Goal: Task Accomplishment & Management: Manage account settings

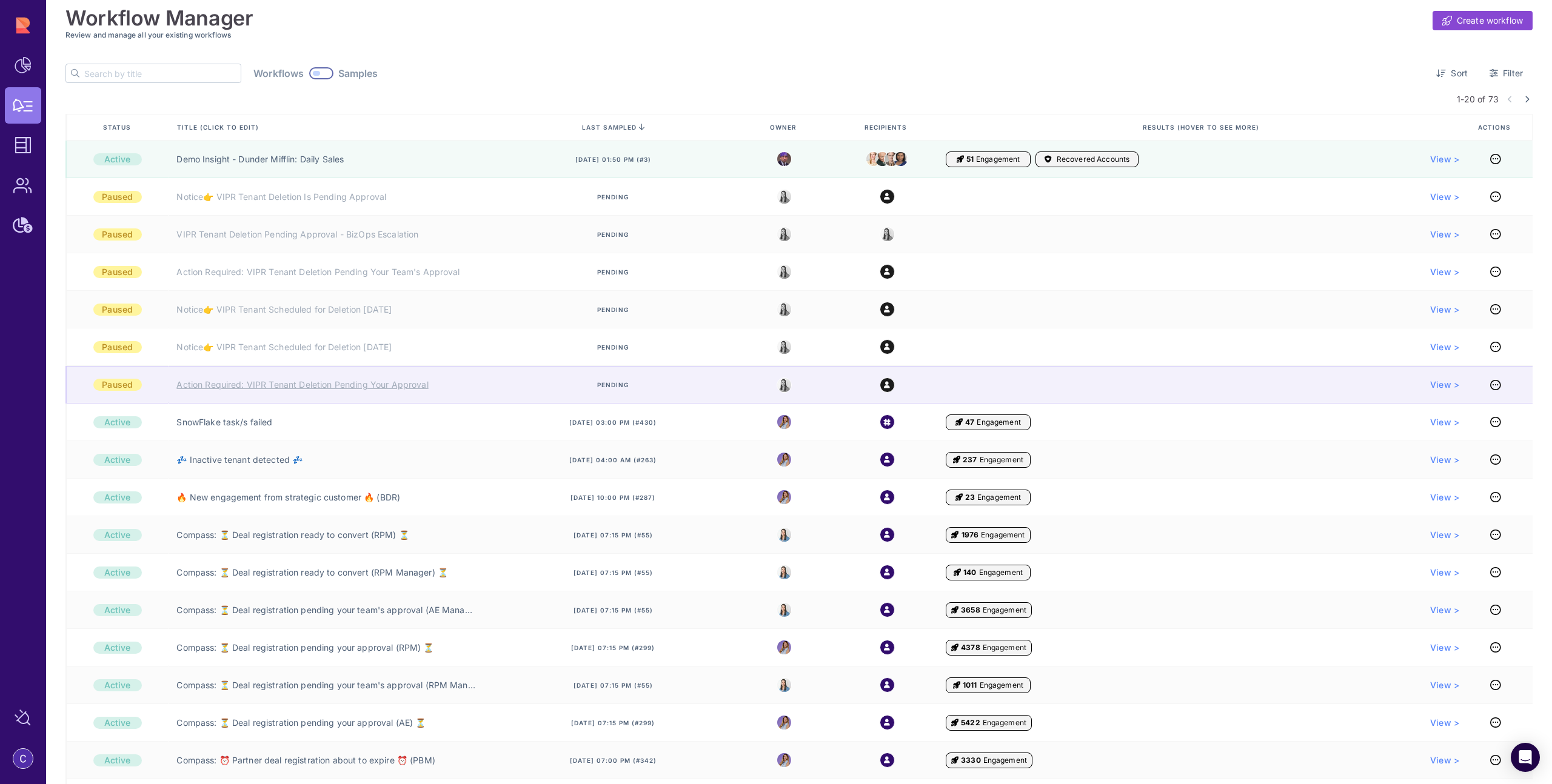
click at [274, 389] on link "Action Required: VIPR Tenant Deletion Pending Your Approval" at bounding box center [302, 385] width 251 height 12
click at [307, 385] on link "Action Required: VIPR Tenant Deletion Pending Your Approval" at bounding box center [302, 385] width 251 height 12
click at [321, 386] on link "Action Required: VIPR Tenant Deletion Pending Your Approval" at bounding box center [302, 385] width 251 height 12
click at [284, 385] on link "Action Required: VIPR Tenant Deletion Pending Your Approval" at bounding box center [302, 385] width 251 height 12
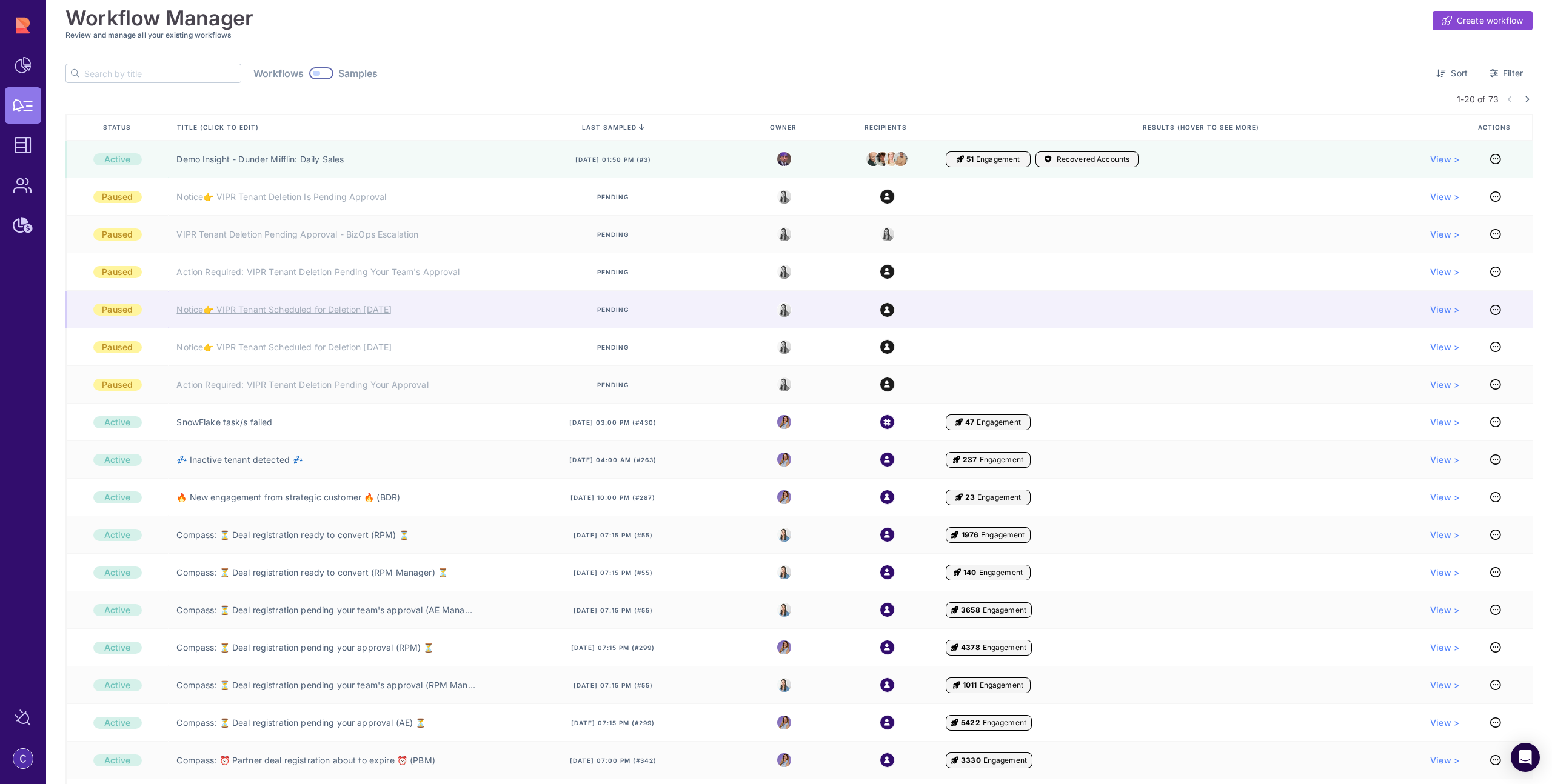
click at [270, 314] on link "Notice👉 VIPR Tenant Scheduled for Deletion [DATE]" at bounding box center [284, 310] width 215 height 12
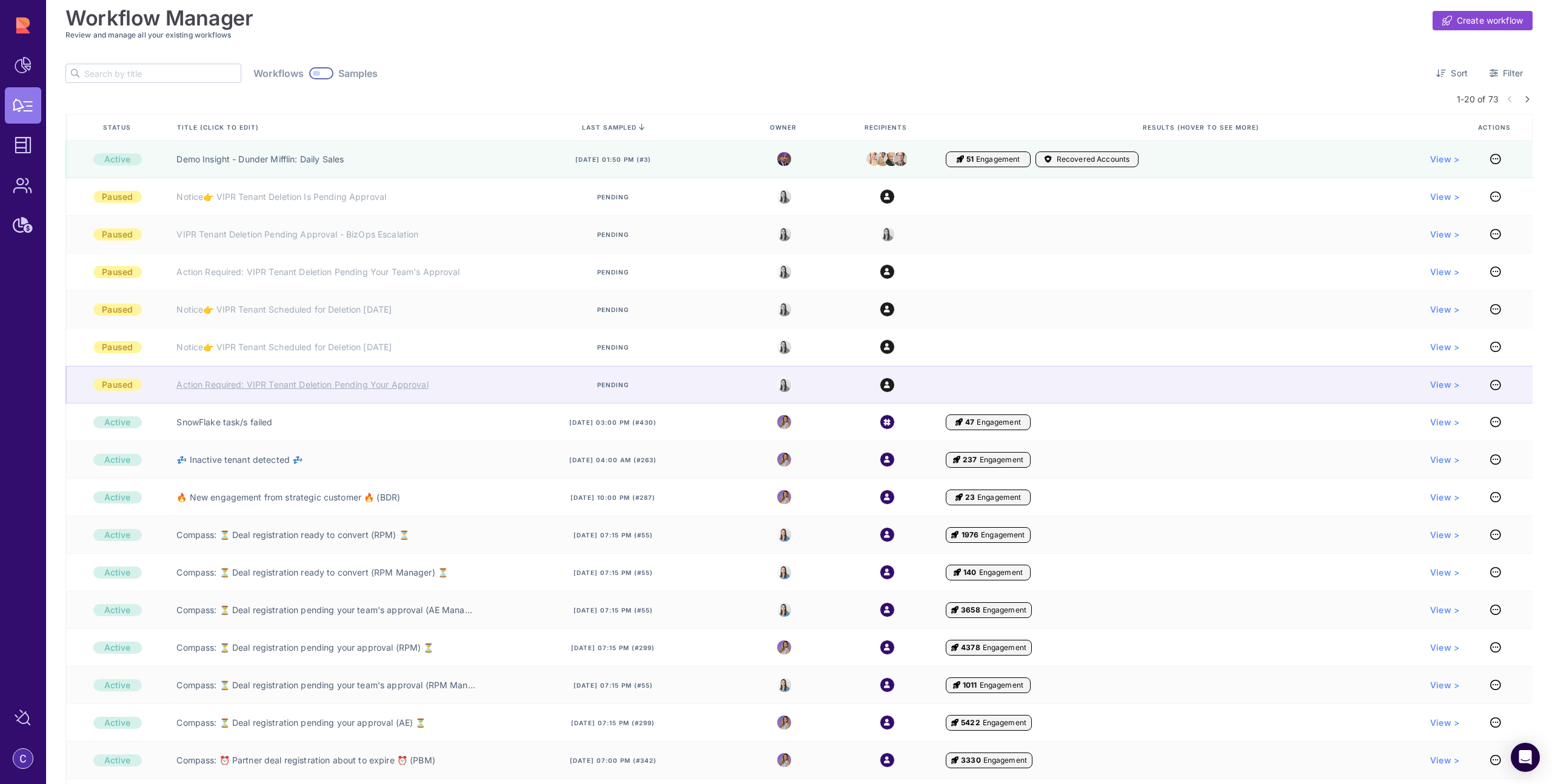
click at [248, 387] on link "Action Required: VIPR Tenant Deletion Pending Your Approval" at bounding box center [302, 385] width 251 height 12
